Goal: Task Accomplishment & Management: Complete application form

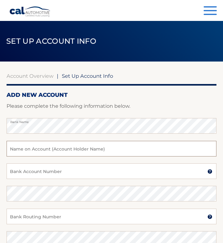
click at [46, 149] on input "text" at bounding box center [112, 149] width 210 height 16
type input "Hanoj Perez"
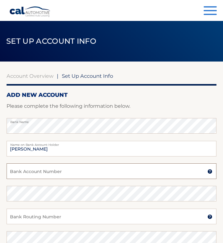
click at [90, 173] on input "Bank Account Number" at bounding box center [112, 172] width 210 height 16
type input "742650804"
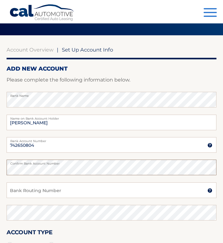
scroll to position [52, 0]
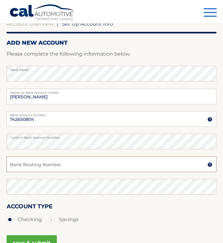
click at [99, 166] on input "Bank Routing Number" at bounding box center [112, 165] width 210 height 16
type input "072000326"
click at [144, 207] on div "Account Type Checking Savings" at bounding box center [112, 214] width 210 height 24
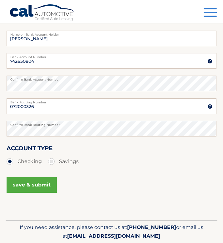
scroll to position [124, 0]
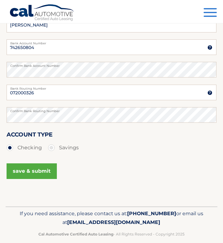
click at [34, 166] on button "save & submit" at bounding box center [32, 172] width 50 height 16
click at [35, 168] on button "save & submit" at bounding box center [32, 172] width 50 height 16
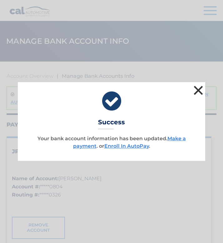
click at [195, 90] on button "×" at bounding box center [198, 90] width 13 height 13
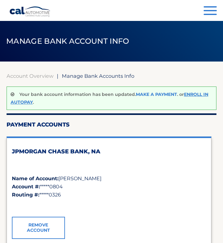
click at [146, 95] on link "Make a payment" at bounding box center [156, 95] width 41 height 6
click at [202, 95] on link "Enroll In AutoPay" at bounding box center [110, 98] width 198 height 13
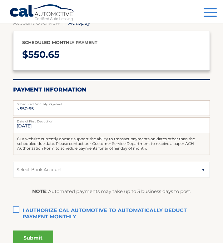
scroll to position [104, 0]
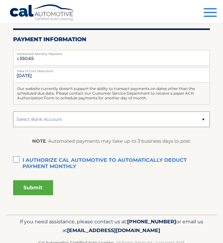
click at [202, 123] on select "Select Bank Account Checking JPMORGAN CHASE BANK, NA *****0804 Checking JPMORGA…" at bounding box center [111, 120] width 197 height 16
select select "OTk3ODcwYTYtNDMyOC00YjJmLWJmY2ItNzNmYjc3YjdjMDY0"
click at [13, 112] on select "Select Bank Account Checking JPMORGAN CHASE BANK, NA *****0804 Checking JPMORGA…" at bounding box center [111, 120] width 197 height 16
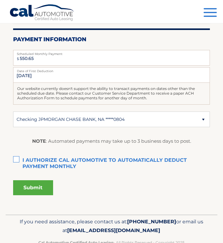
click at [17, 158] on label "I authorize cal automotive to automatically deduct payment monthly This checkbo…" at bounding box center [111, 161] width 197 height 13
click at [0, 0] on input "I authorize cal automotive to automatically deduct payment monthly This checkbo…" at bounding box center [0, 0] width 0 height 0
click at [35, 186] on button "Submit" at bounding box center [33, 188] width 40 height 15
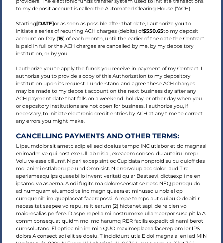
scroll to position [150, 0]
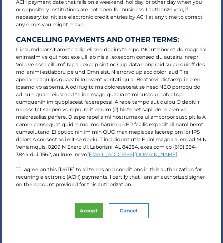
click at [20, 170] on p "The words "I" "me" and "my" mean any identified Customer who signs this Authori…" at bounding box center [112, 25] width 204 height 325
click at [19, 169] on input "I agree on this 09/07/2025 to all terms and conditions in this authorization fo…" at bounding box center [18, 169] width 4 height 4
checkbox input "true"
click at [82, 208] on button "Accept" at bounding box center [89, 211] width 28 height 15
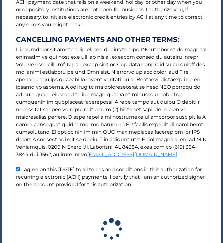
scroll to position [95, 0]
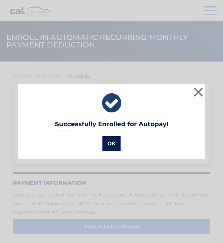
click at [115, 146] on button "OK" at bounding box center [112, 143] width 18 height 15
